Goal: Information Seeking & Learning: Learn about a topic

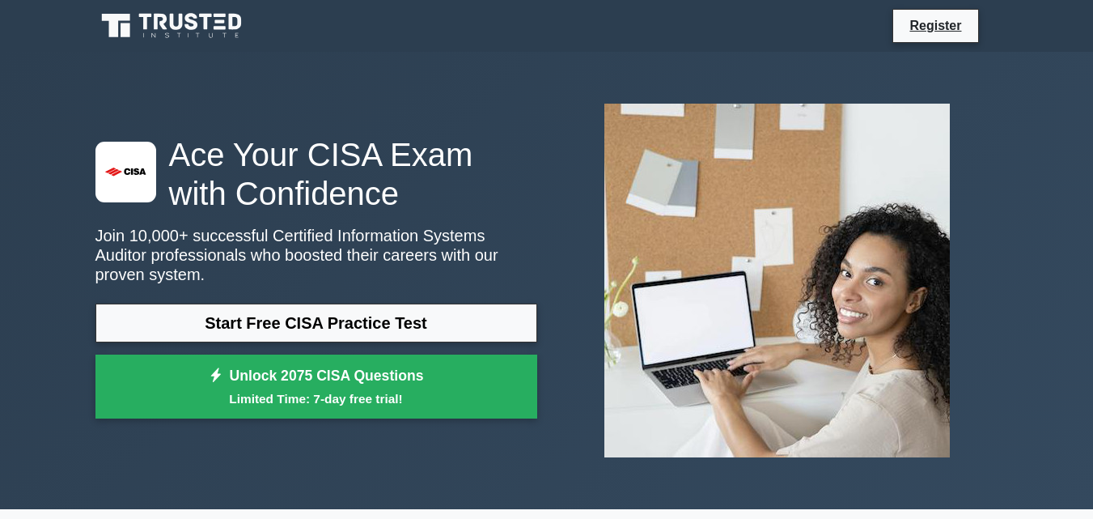
select select "English"
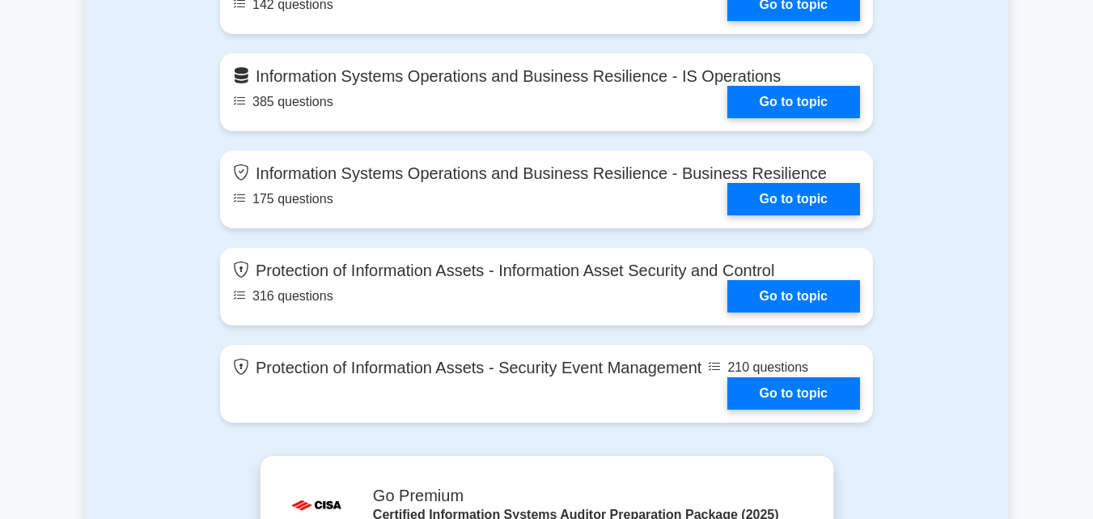
scroll to position [1501, 0]
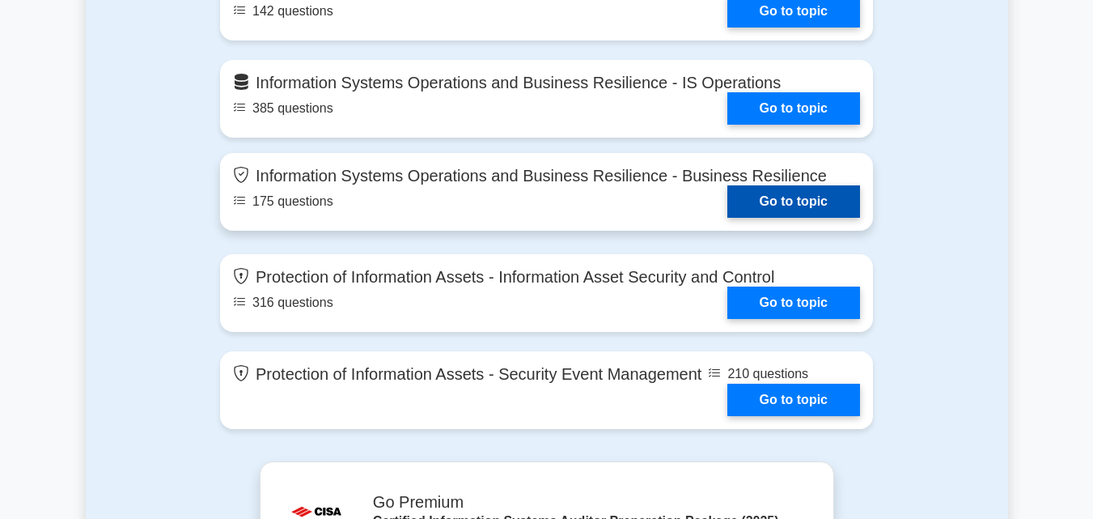
click at [727, 185] on link "Go to topic" at bounding box center [793, 201] width 133 height 32
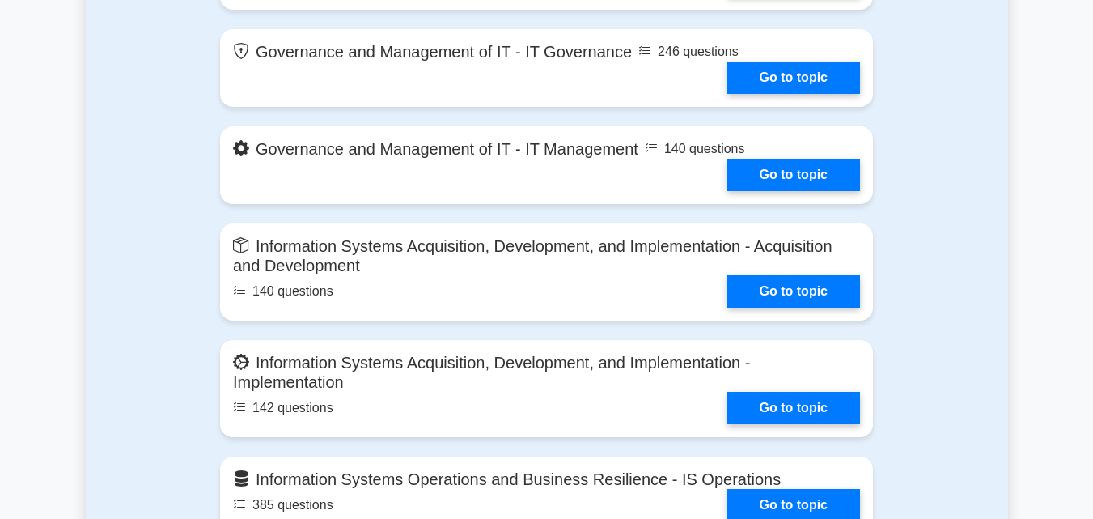
scroll to position [1078, 0]
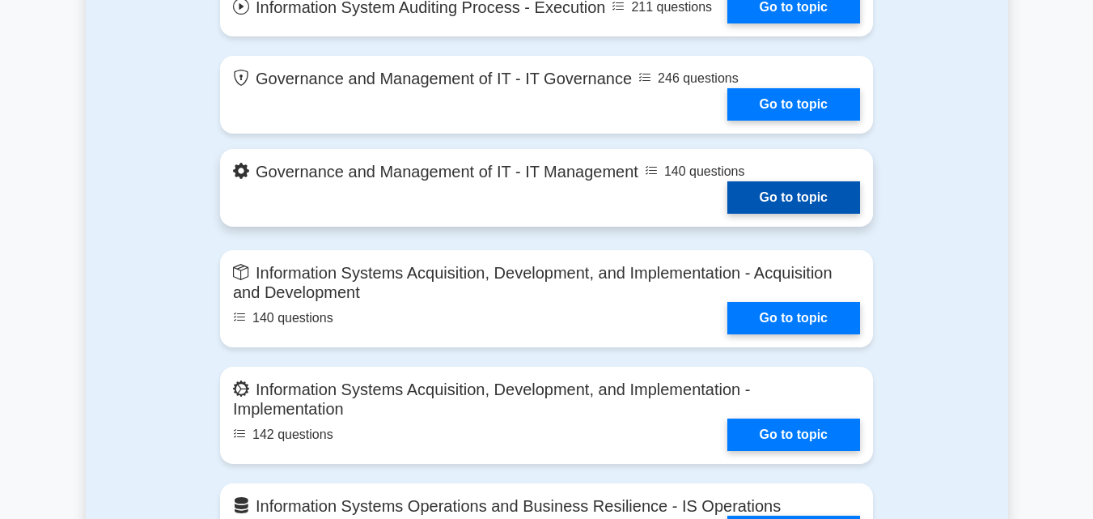
click at [727, 181] on link "Go to topic" at bounding box center [793, 197] width 133 height 32
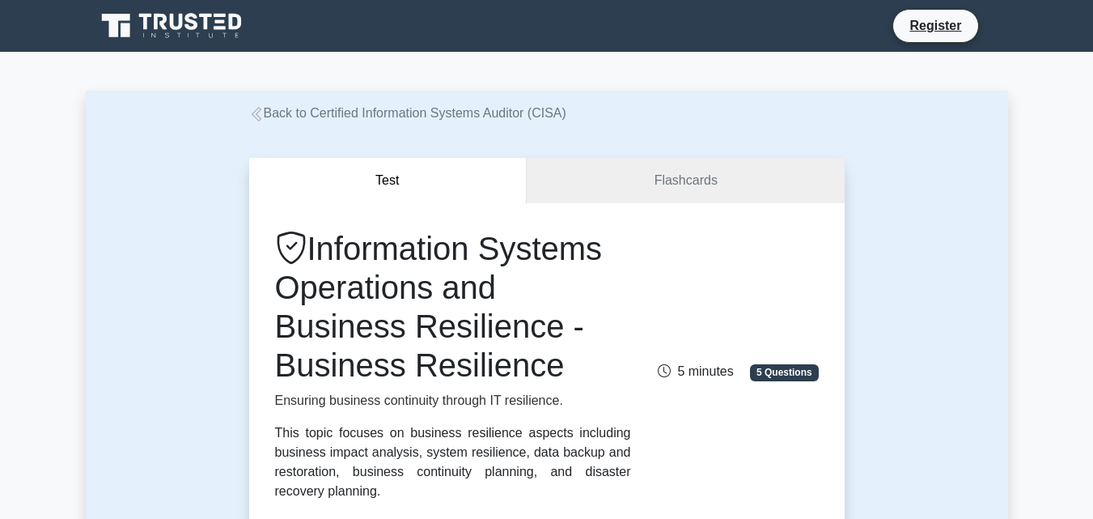
select select "English"
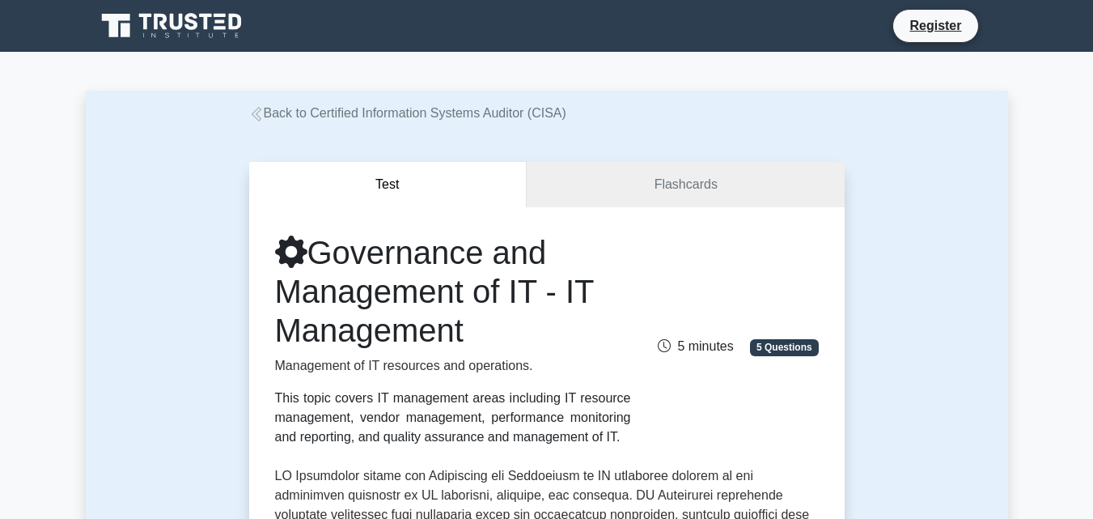
select select "English"
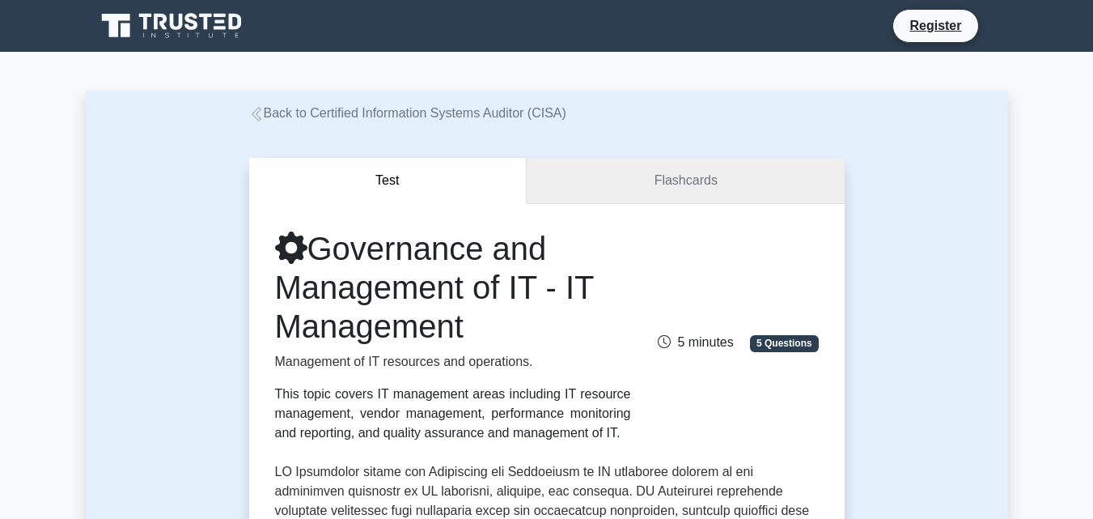
click at [609, 193] on link "Flashcards" at bounding box center [685, 181] width 317 height 46
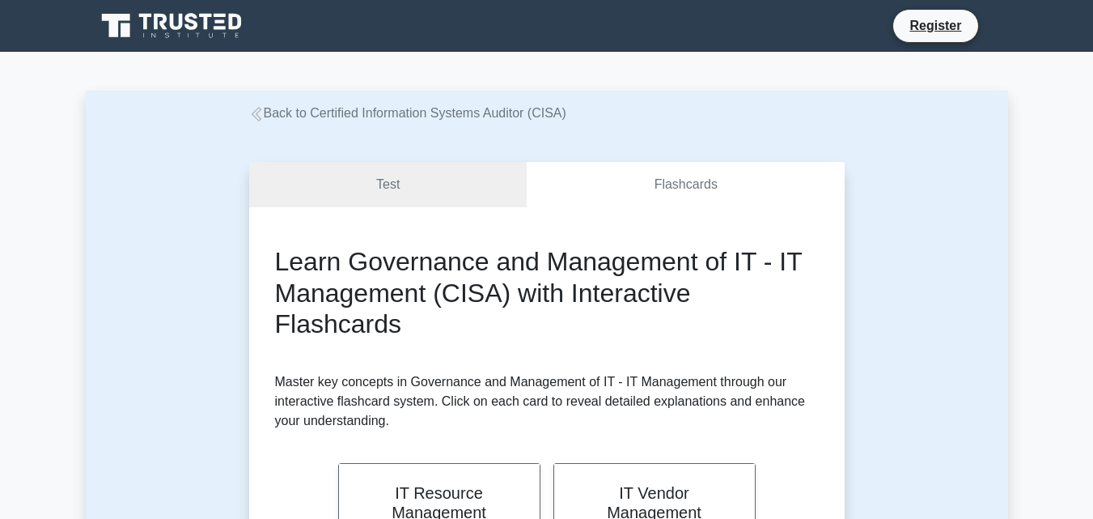
select select "English"
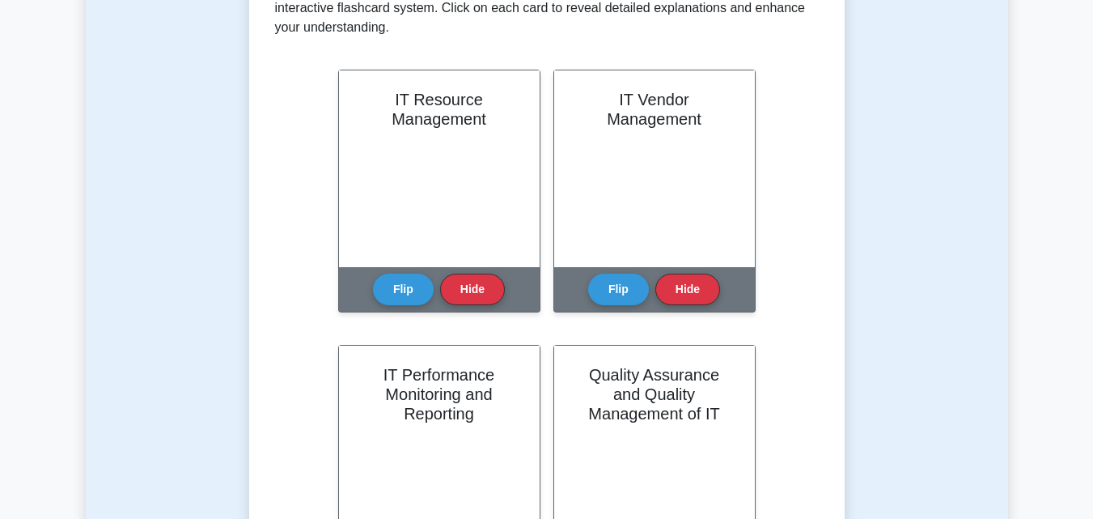
scroll to position [399, 0]
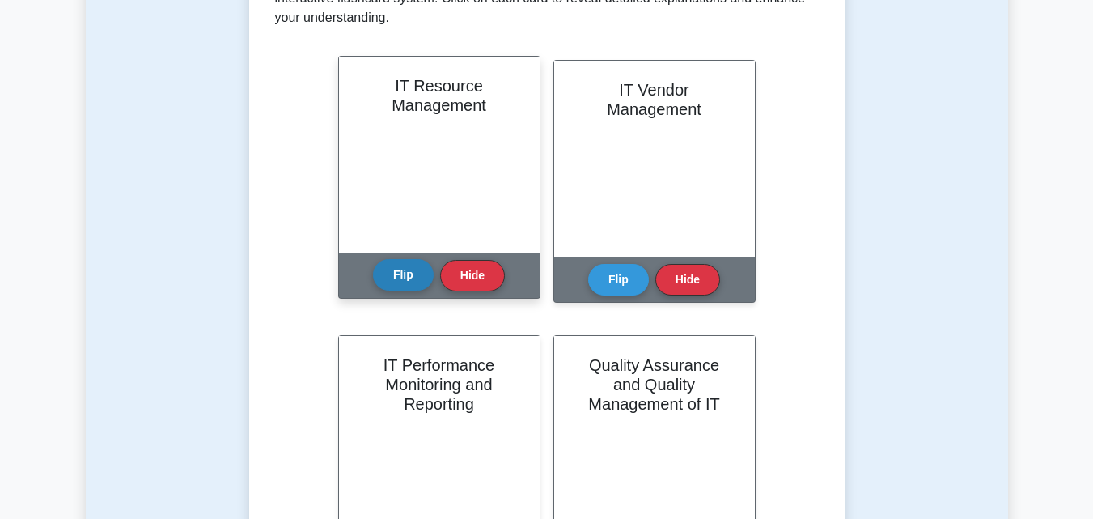
click at [409, 270] on button "Flip" at bounding box center [403, 275] width 61 height 32
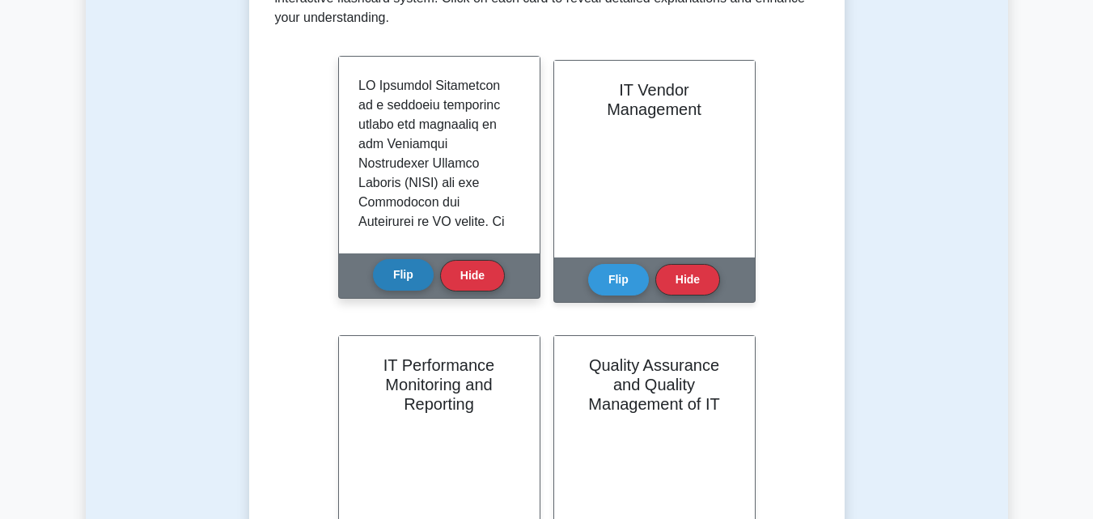
click at [409, 270] on button "Flip" at bounding box center [403, 275] width 61 height 32
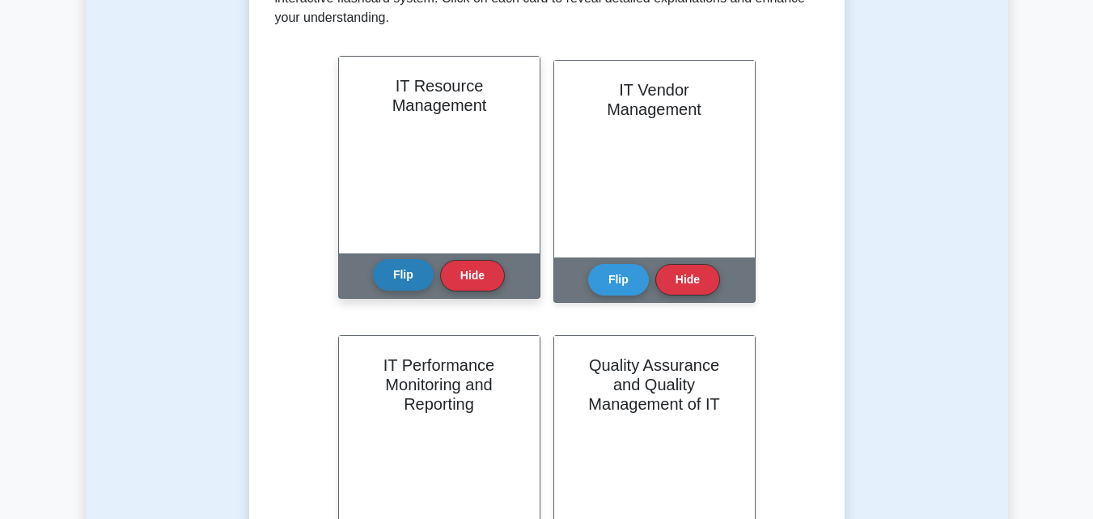
click at [425, 275] on button "Flip" at bounding box center [403, 275] width 61 height 32
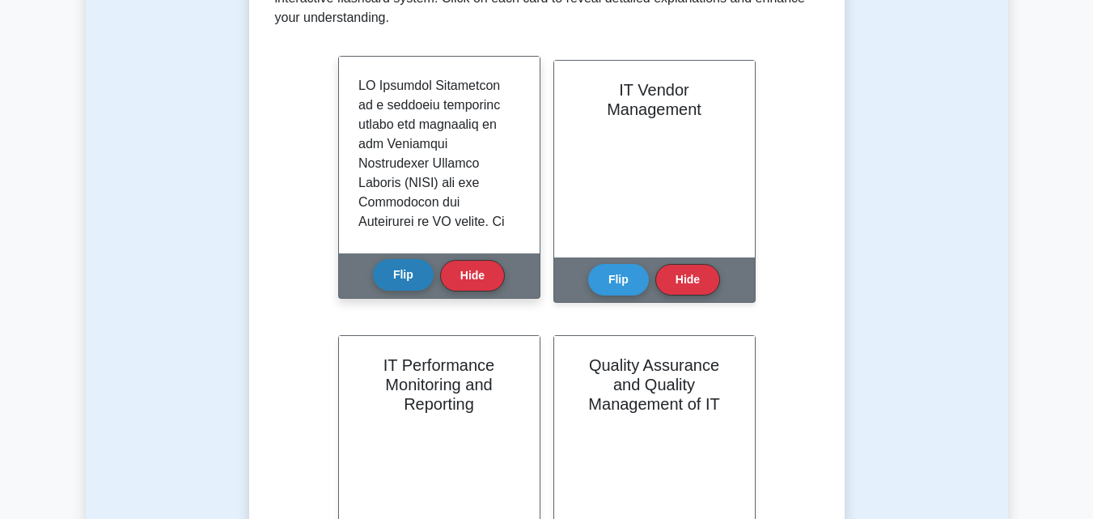
click at [425, 275] on button "Flip" at bounding box center [403, 275] width 61 height 32
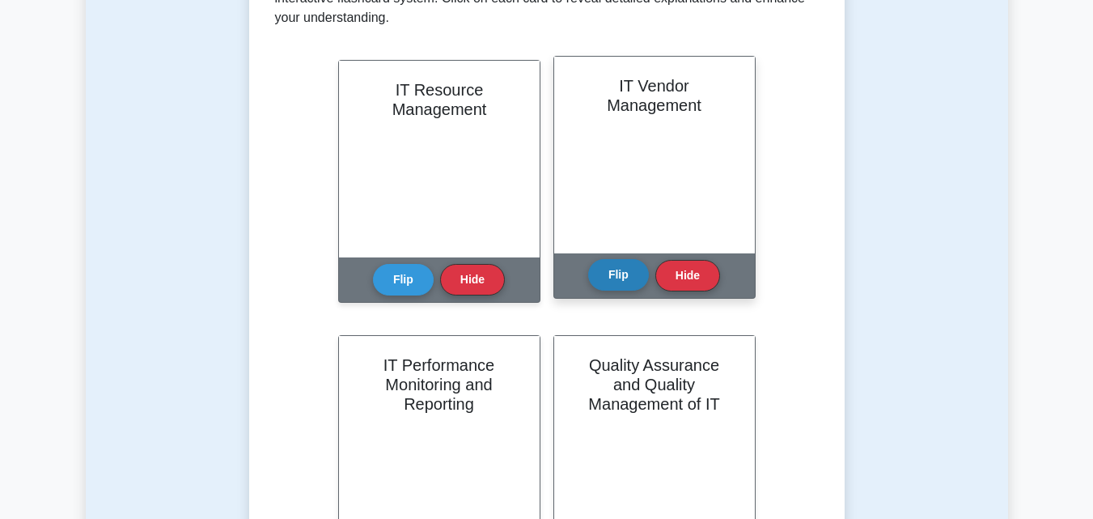
click at [618, 271] on button "Flip" at bounding box center [618, 275] width 61 height 32
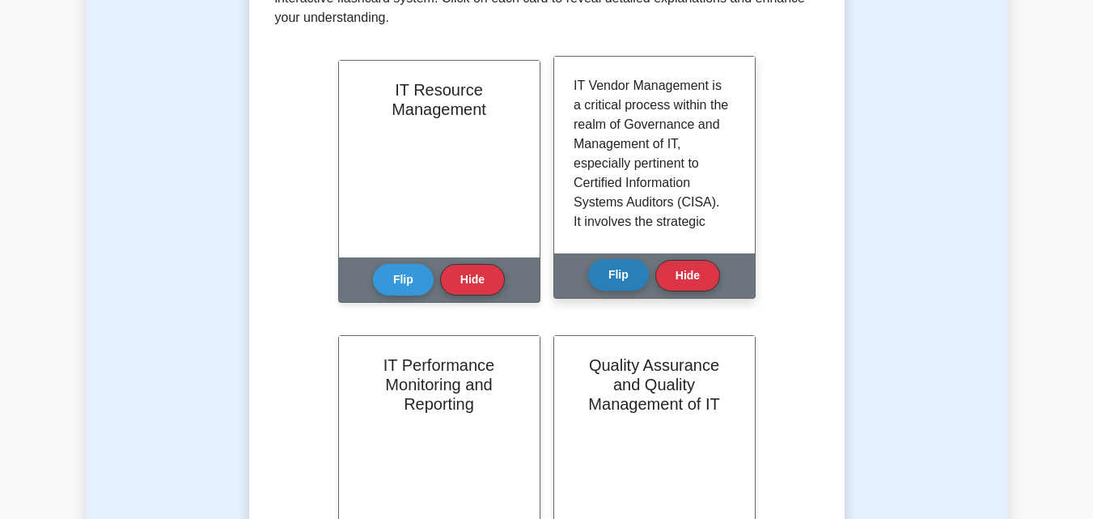
click at [618, 271] on button "Flip" at bounding box center [618, 275] width 61 height 32
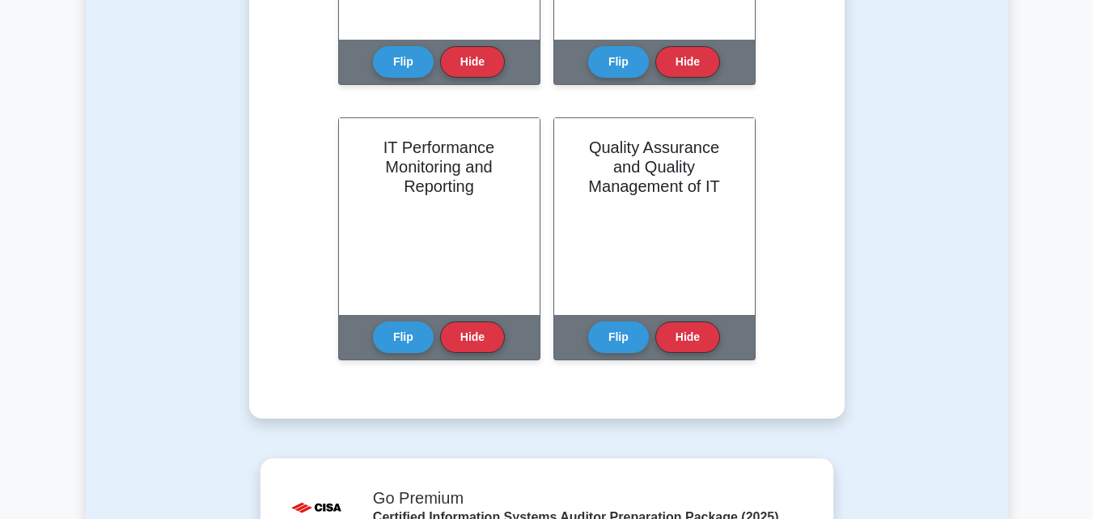
scroll to position [630, 0]
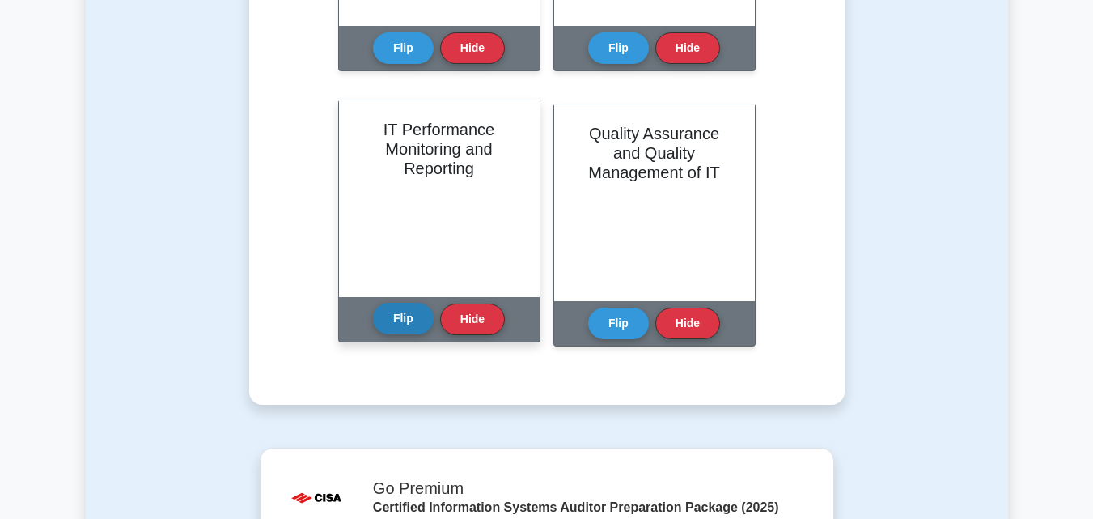
click at [394, 317] on button "Flip" at bounding box center [403, 319] width 61 height 32
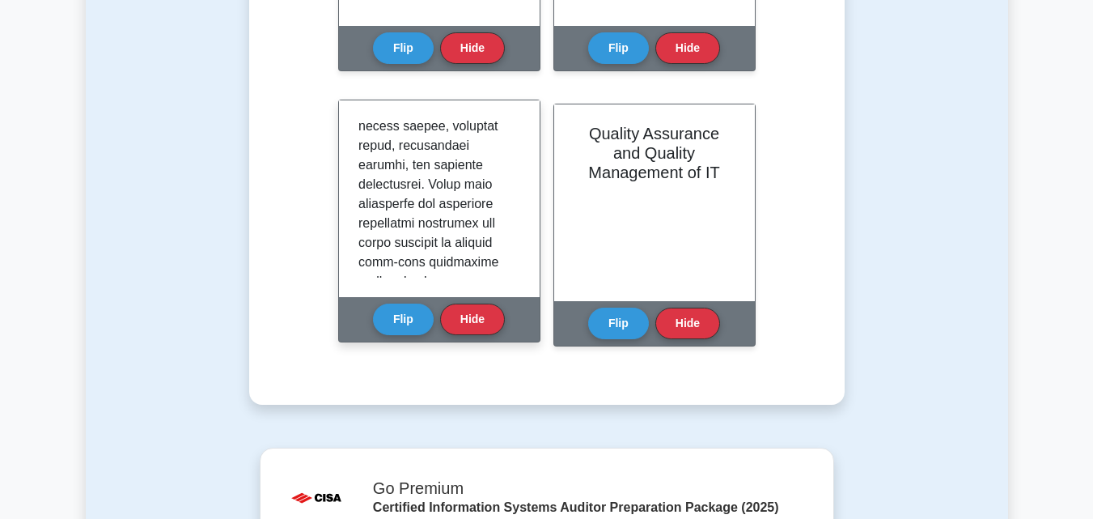
scroll to position [683, 0]
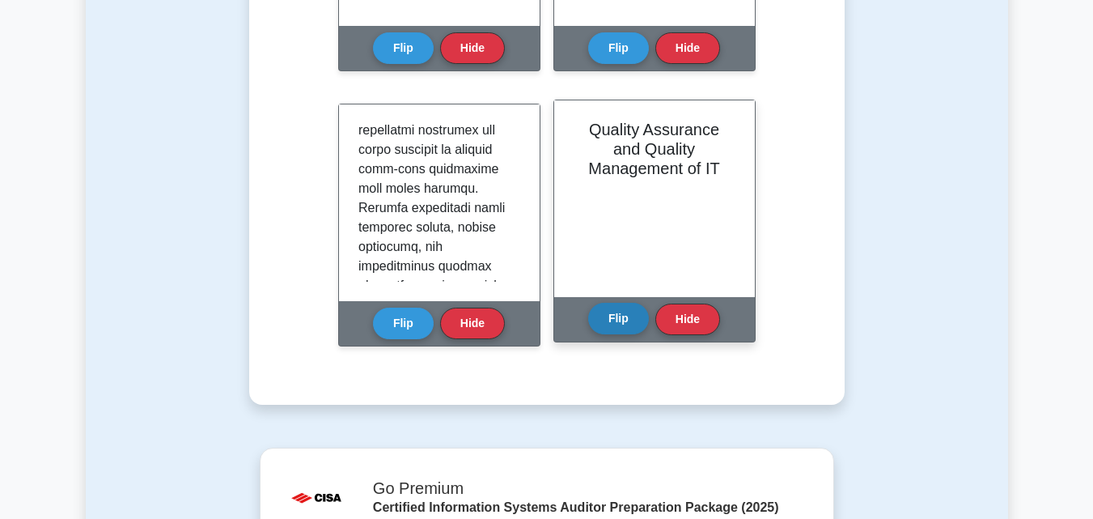
click at [647, 318] on button "Flip" at bounding box center [618, 319] width 61 height 32
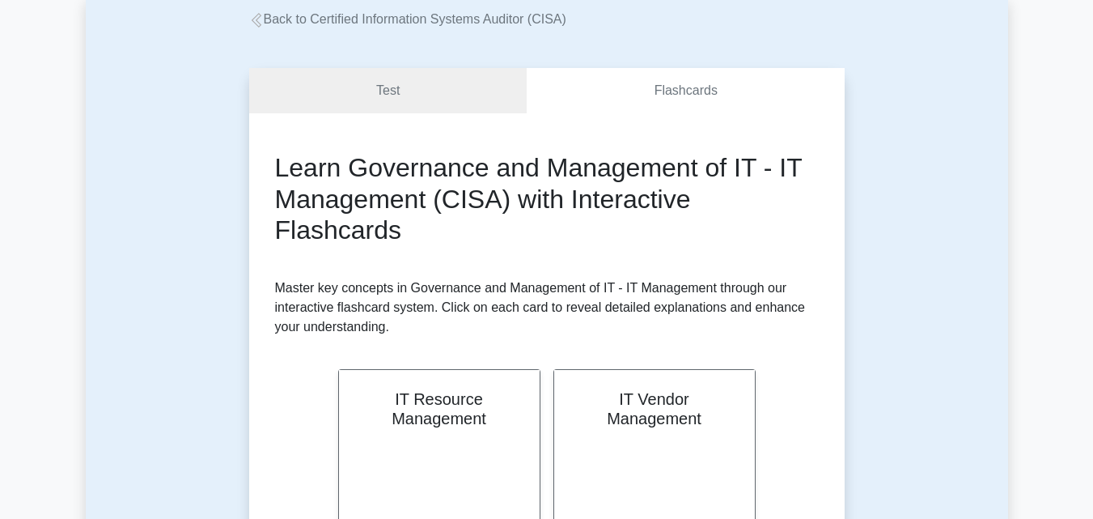
scroll to position [0, 0]
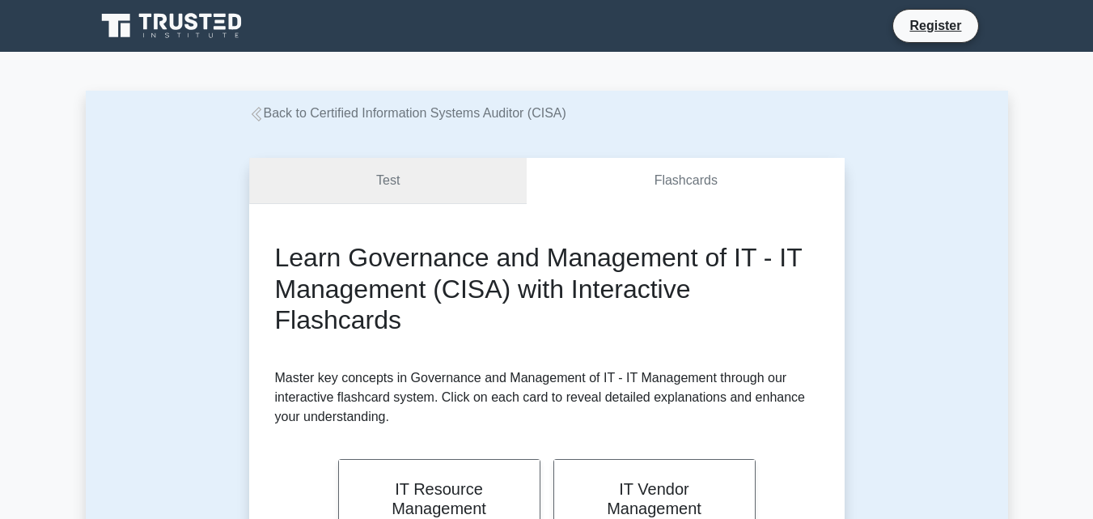
click at [363, 184] on link "Test" at bounding box center [388, 181] width 278 height 46
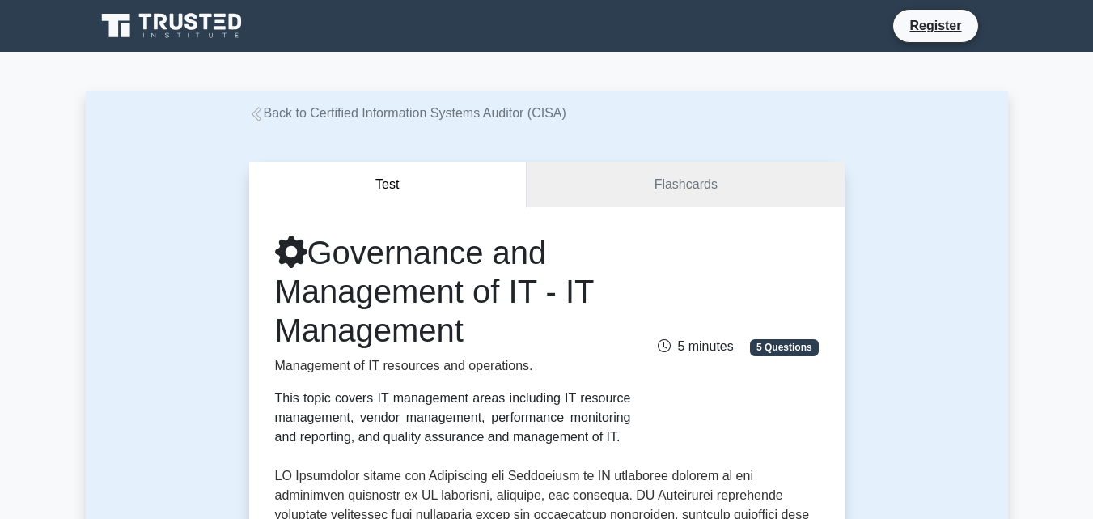
select select "English"
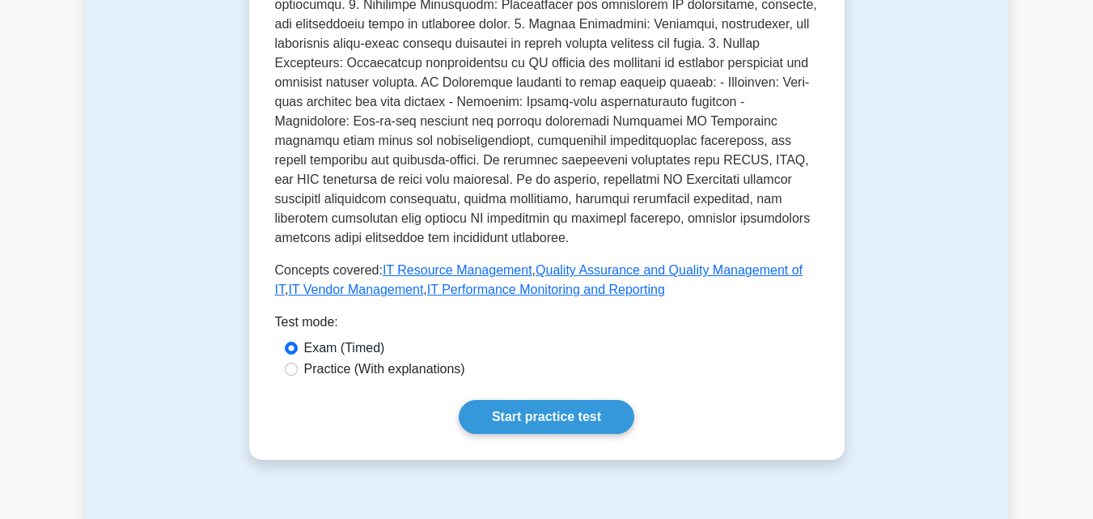
scroll to position [723, 0]
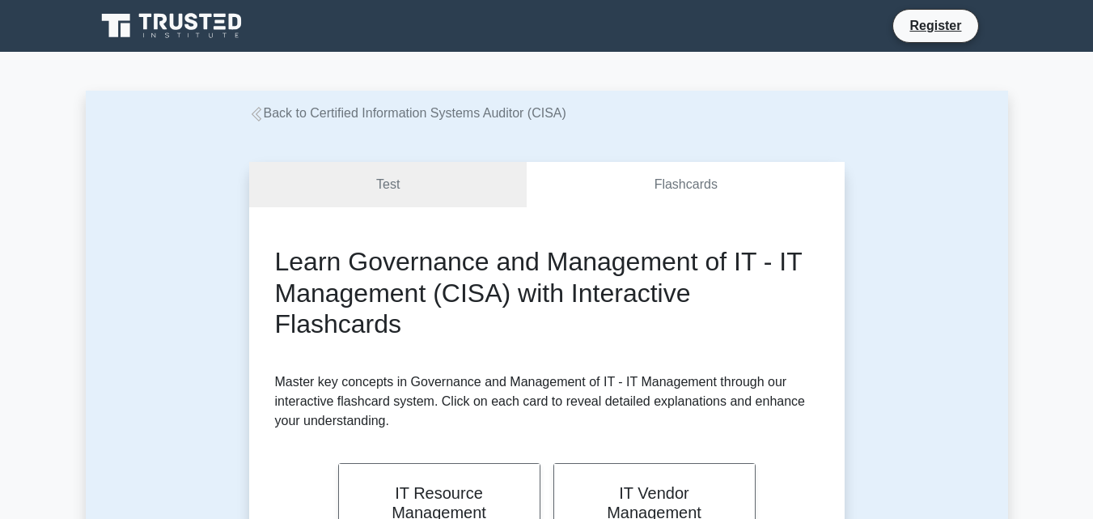
select select "English"
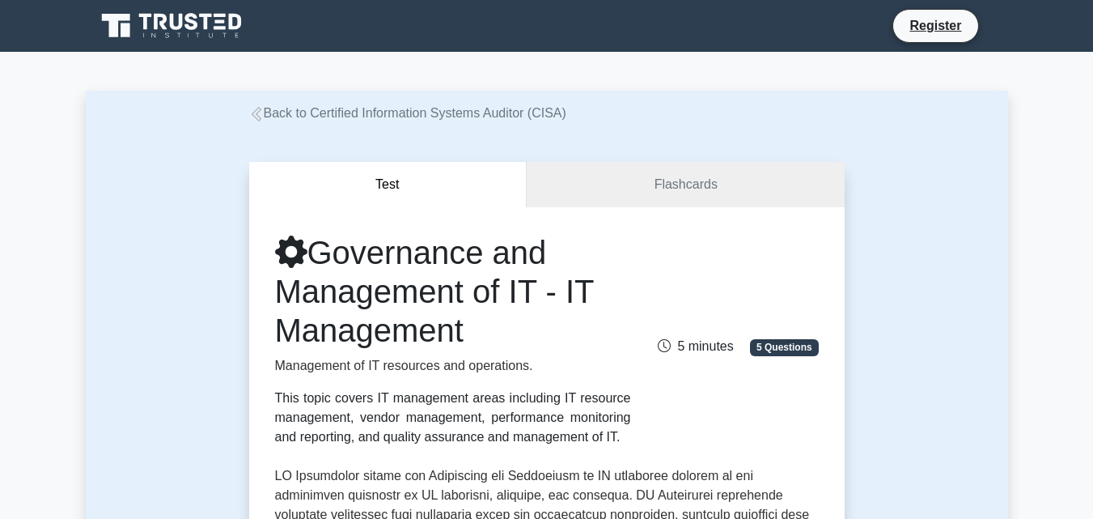
select select "English"
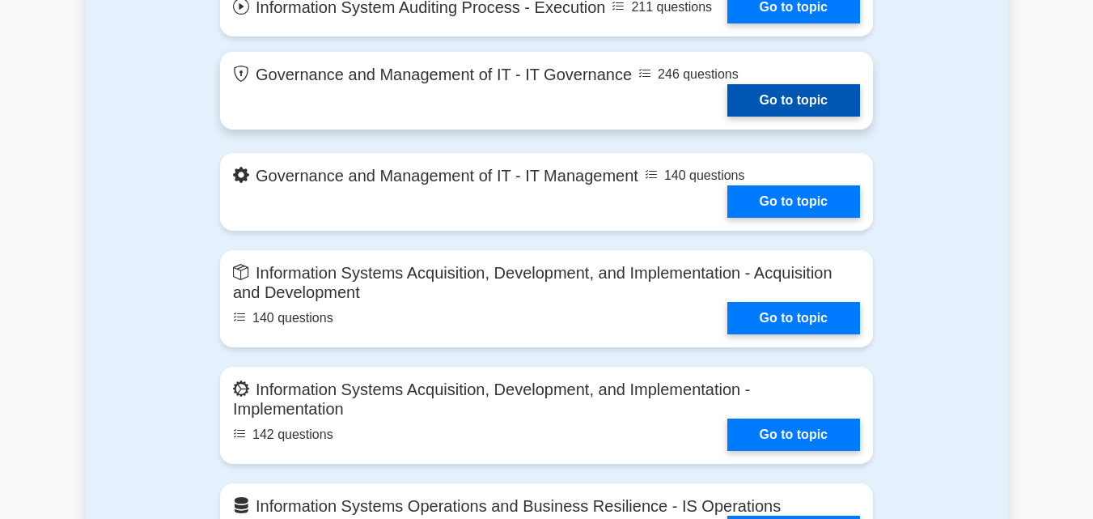
select select "English"
